Goal: Answer question/provide support: Share knowledge or assist other users

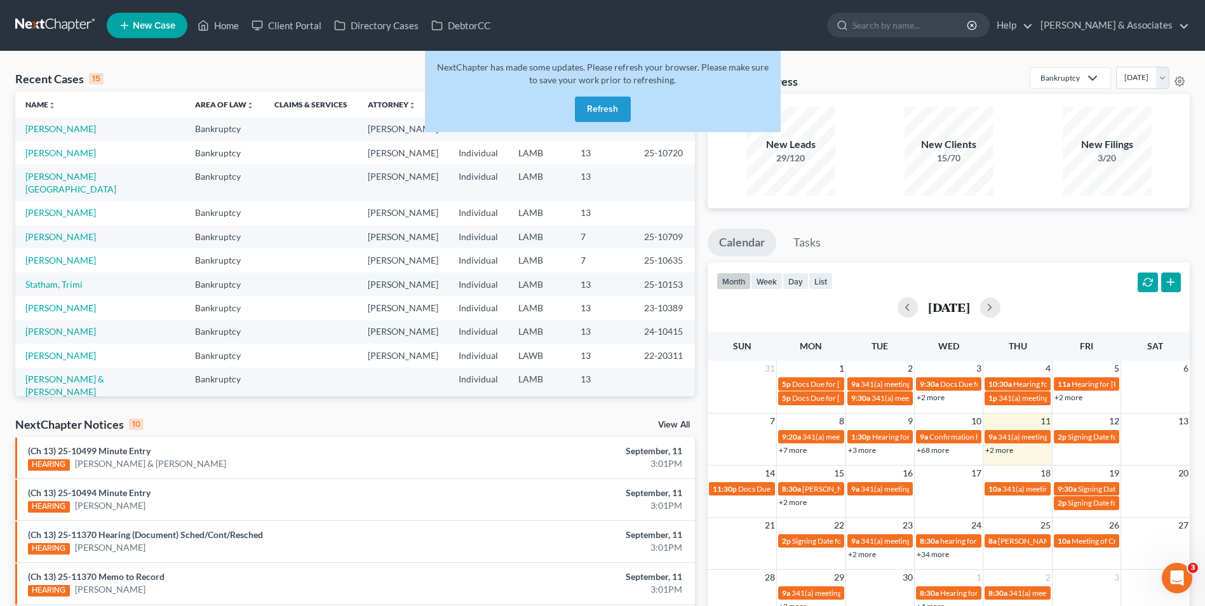
click at [604, 113] on button "Refresh" at bounding box center [603, 109] width 56 height 25
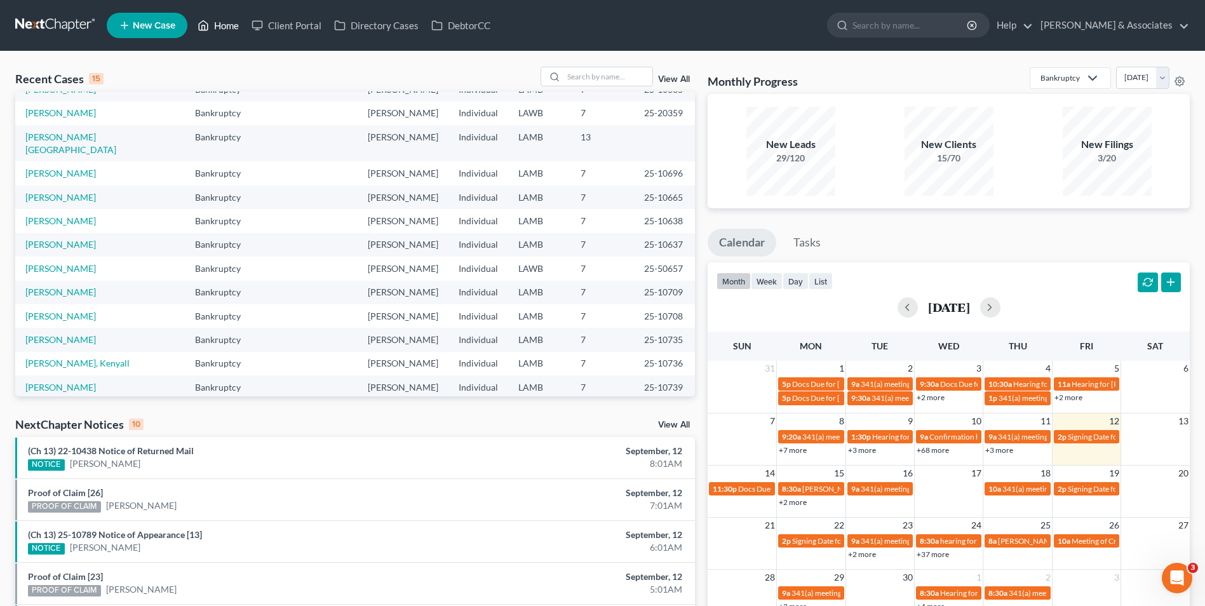
click at [224, 31] on link "Home" at bounding box center [218, 25] width 54 height 23
click at [224, 32] on link "Home" at bounding box center [218, 25] width 54 height 23
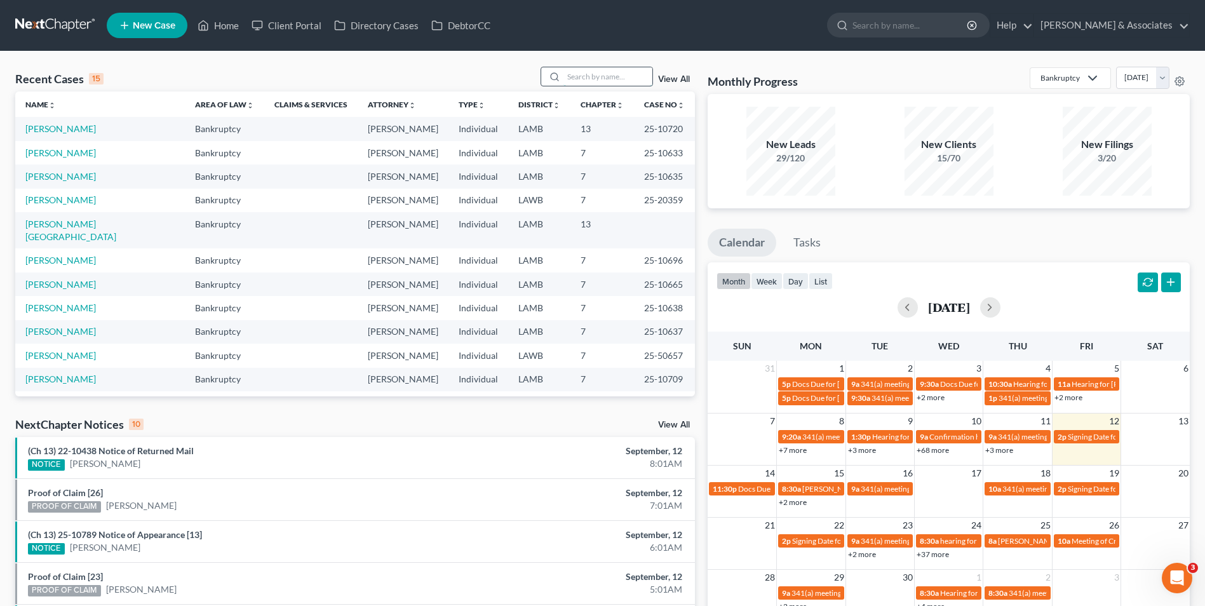
click at [579, 78] on input "search" at bounding box center [608, 76] width 89 height 18
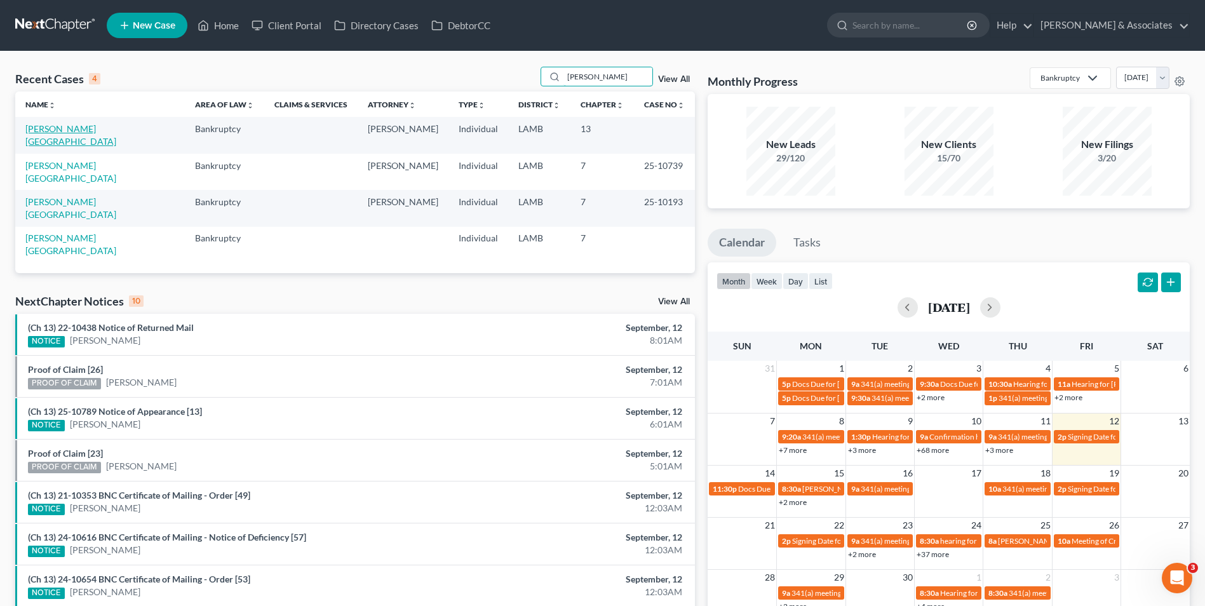
type input "[PERSON_NAME]"
click at [46, 130] on link "[PERSON_NAME][GEOGRAPHIC_DATA]" at bounding box center [70, 135] width 91 height 24
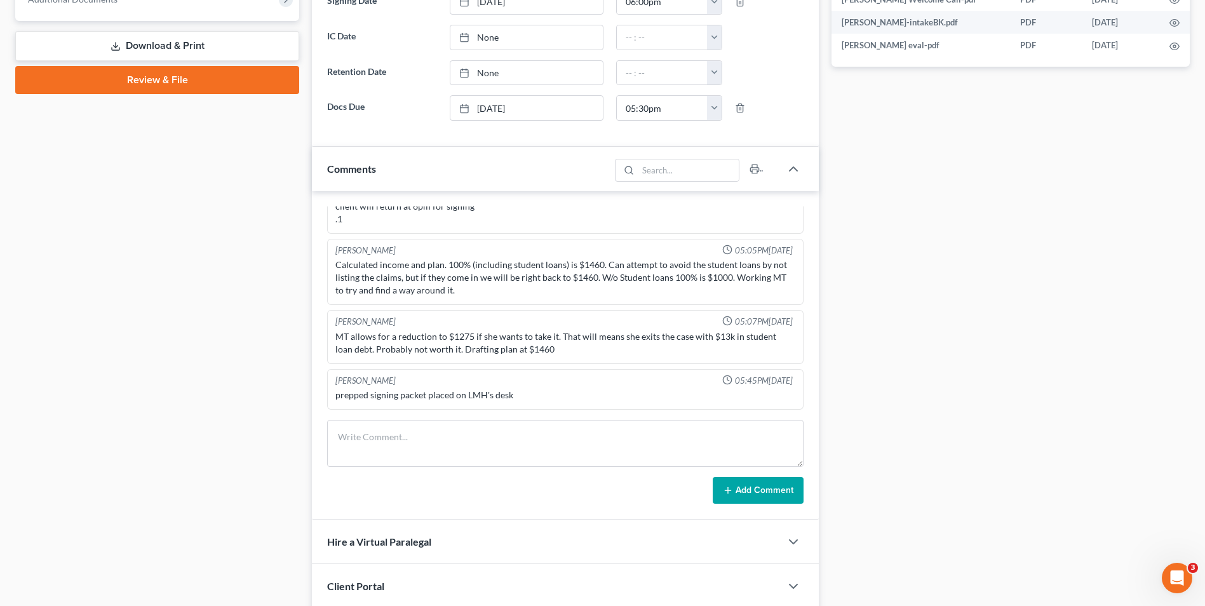
scroll to position [696, 0]
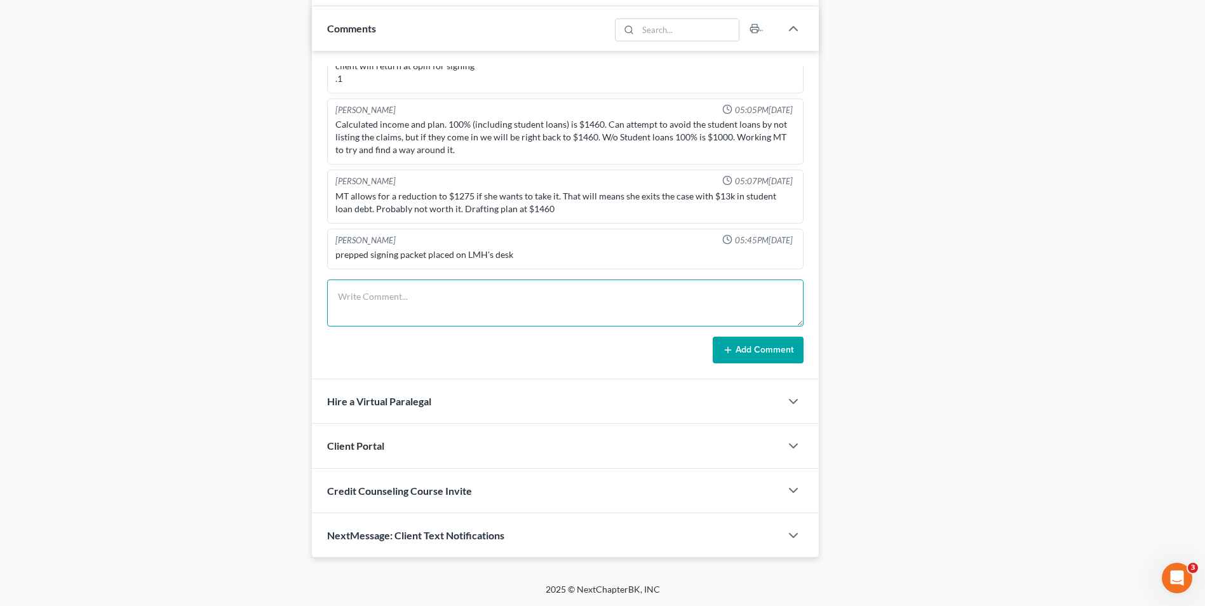
click at [401, 296] on textarea at bounding box center [565, 303] width 477 height 47
type textarea "Signing done, but client wanted to "sleep on it" before filing. Explained deadl…"
click at [752, 345] on button "Add Comment" at bounding box center [758, 350] width 91 height 27
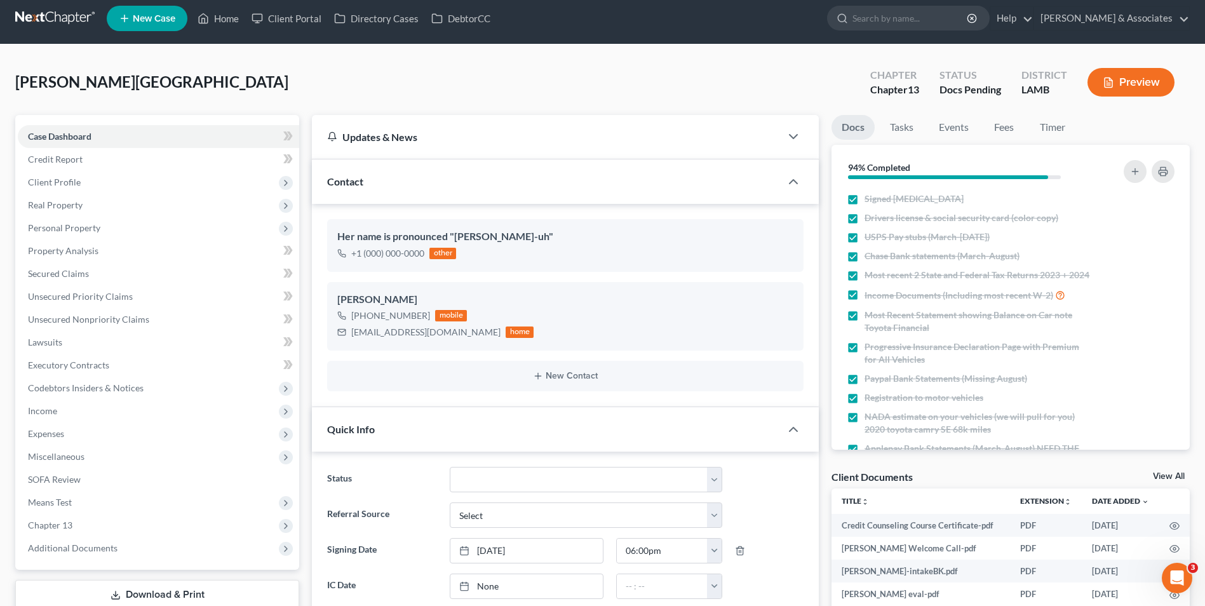
scroll to position [0, 0]
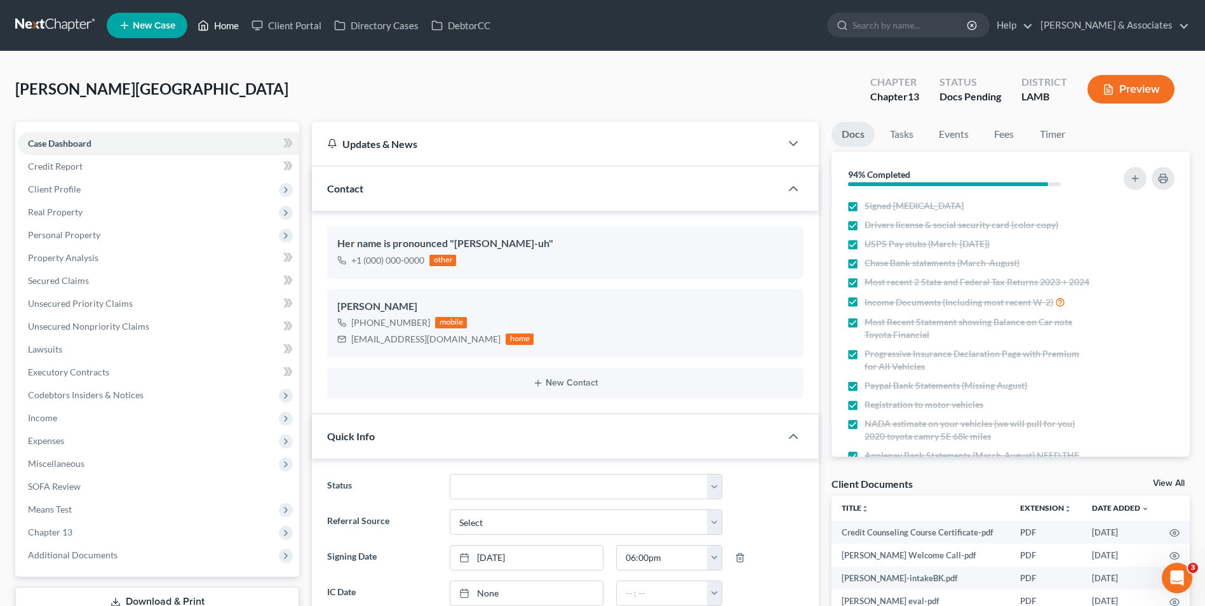
click at [212, 24] on link "Home" at bounding box center [218, 25] width 54 height 23
